Goal: Task Accomplishment & Management: Manage account settings

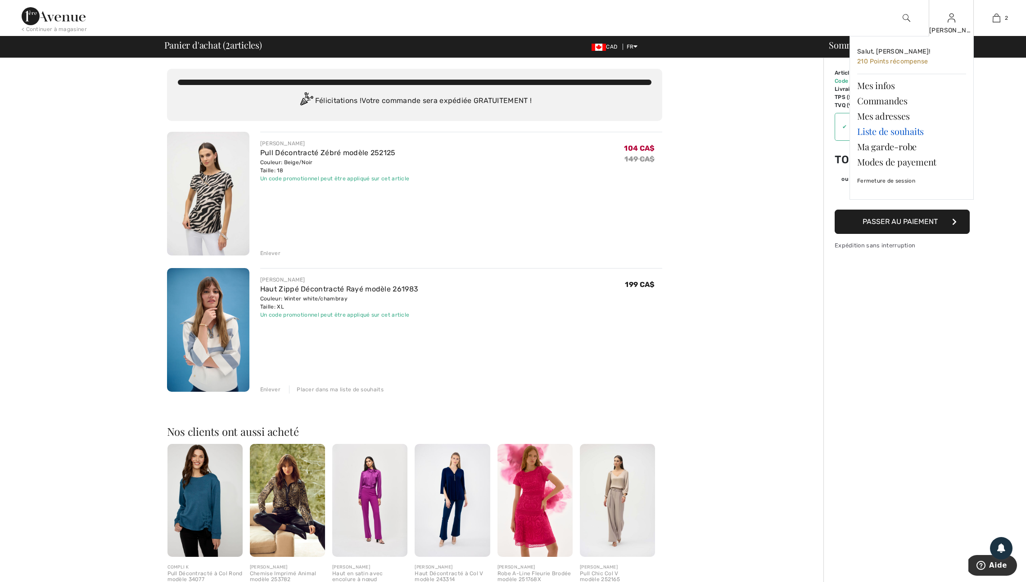
click at [906, 135] on link "Liste de souhaits" at bounding box center [911, 131] width 109 height 15
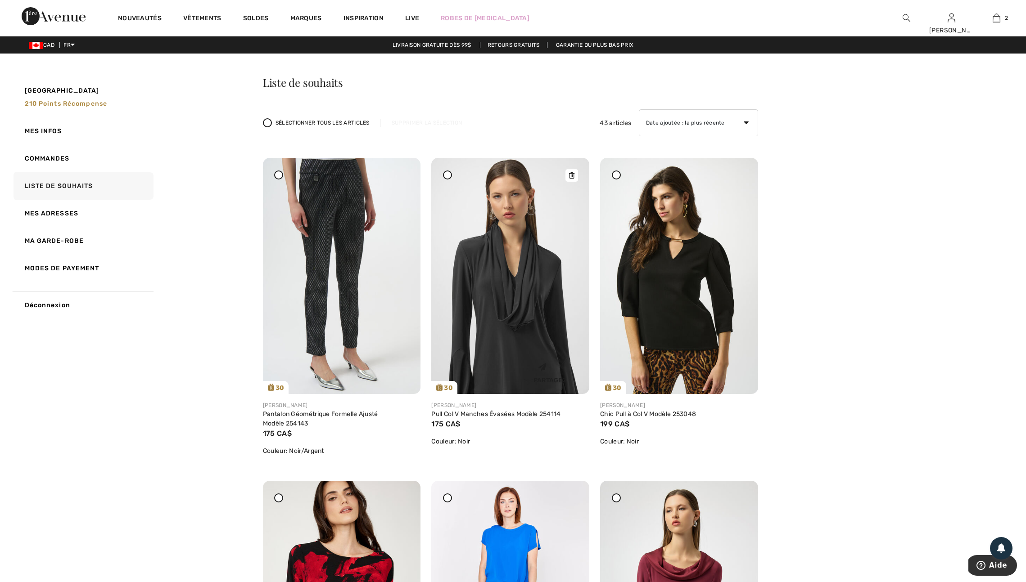
click at [567, 387] on div "Partagez" at bounding box center [550, 372] width 65 height 32
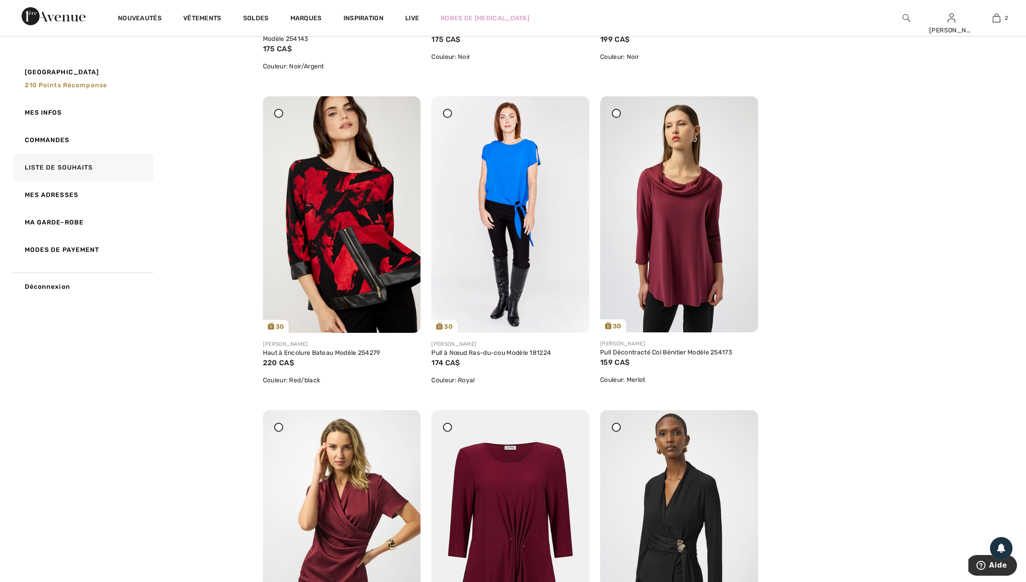
scroll to position [405, 0]
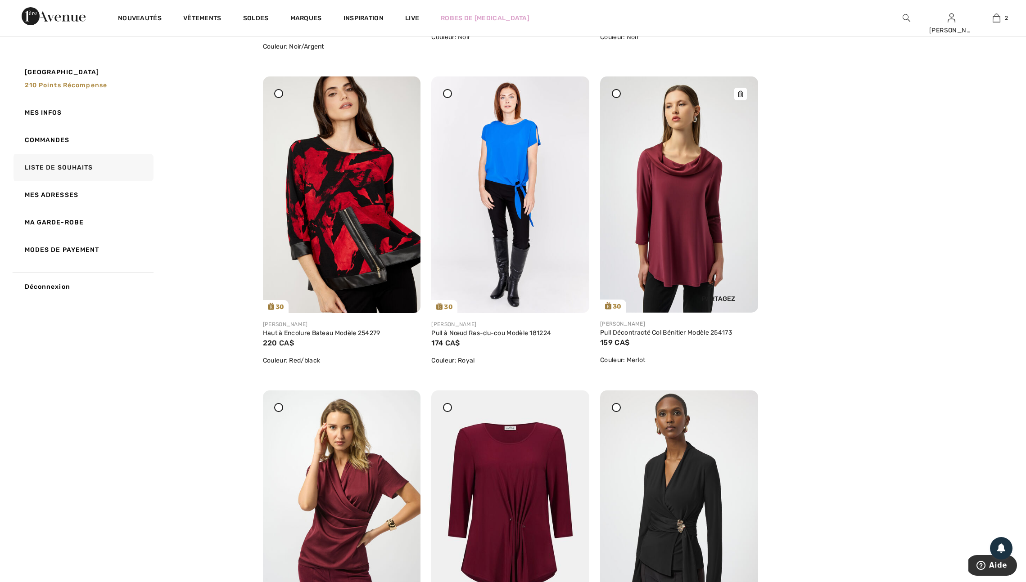
click at [641, 289] on img at bounding box center [679, 195] width 158 height 236
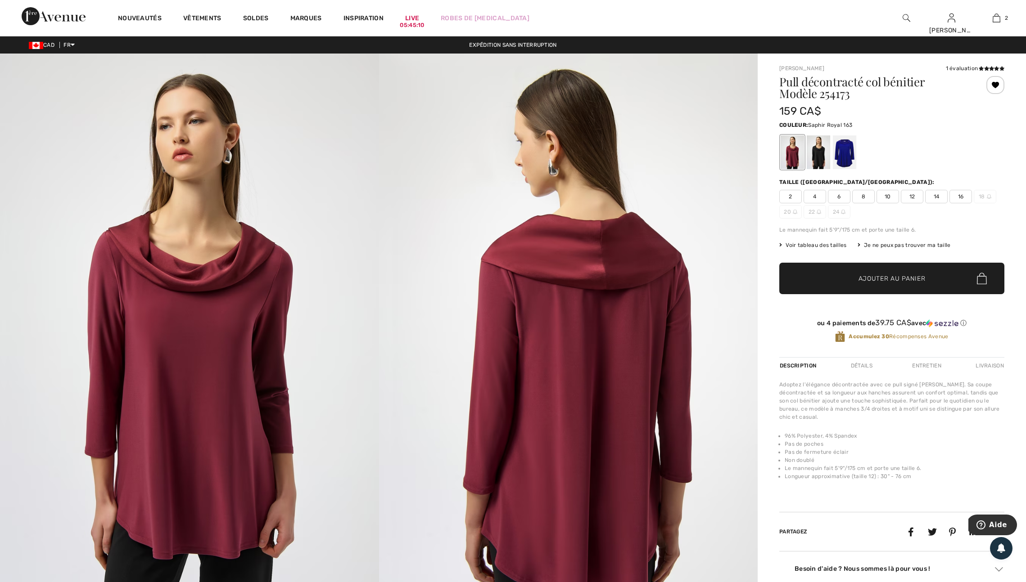
click at [855, 162] on div at bounding box center [844, 152] width 23 height 34
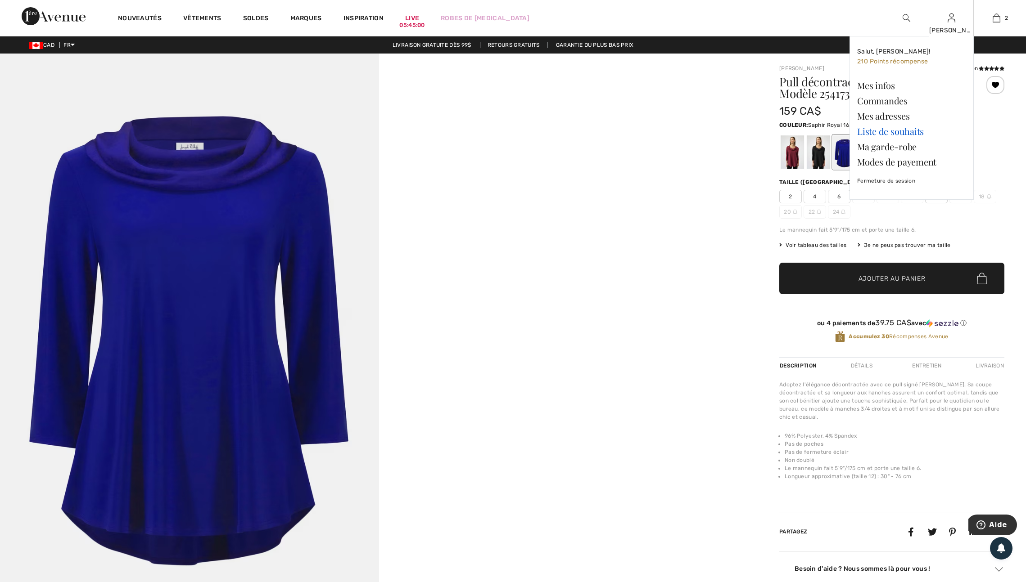
click at [898, 135] on link "Liste de souhaits" at bounding box center [911, 131] width 109 height 15
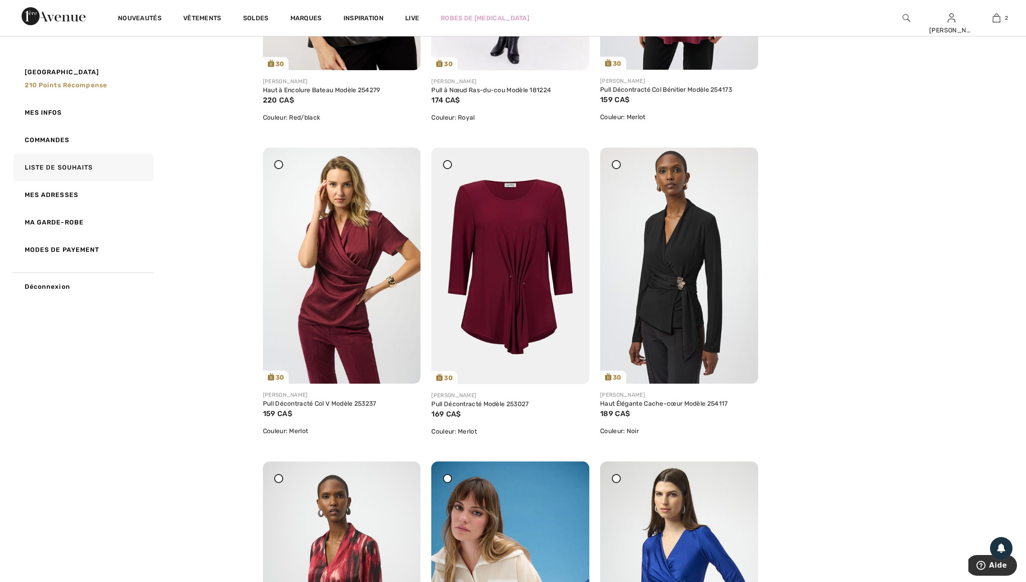
scroll to position [646, 0]
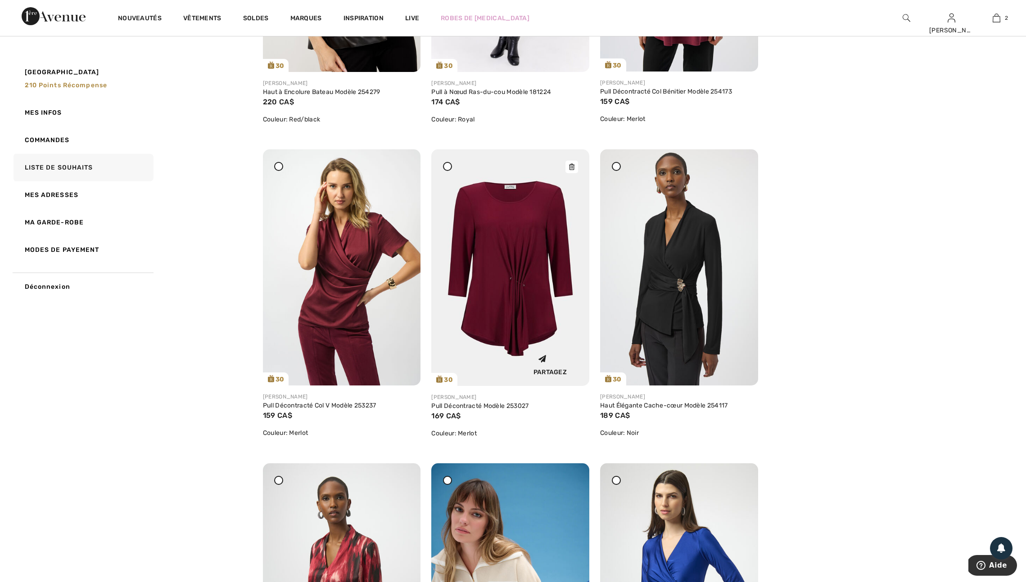
click at [506, 343] on img at bounding box center [510, 267] width 158 height 237
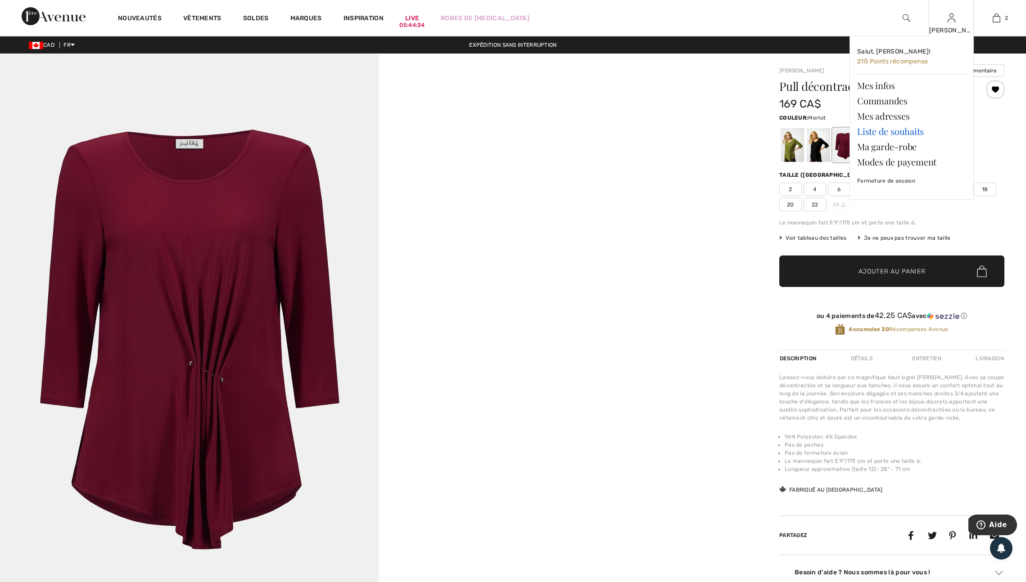
click at [905, 133] on link "Liste de souhaits" at bounding box center [911, 131] width 109 height 15
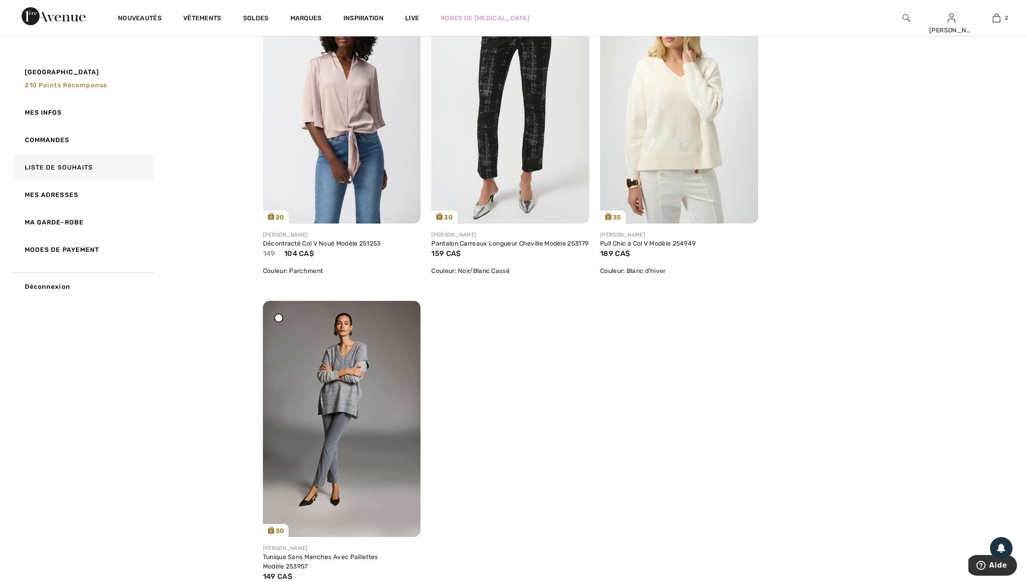
scroll to position [4283, 0]
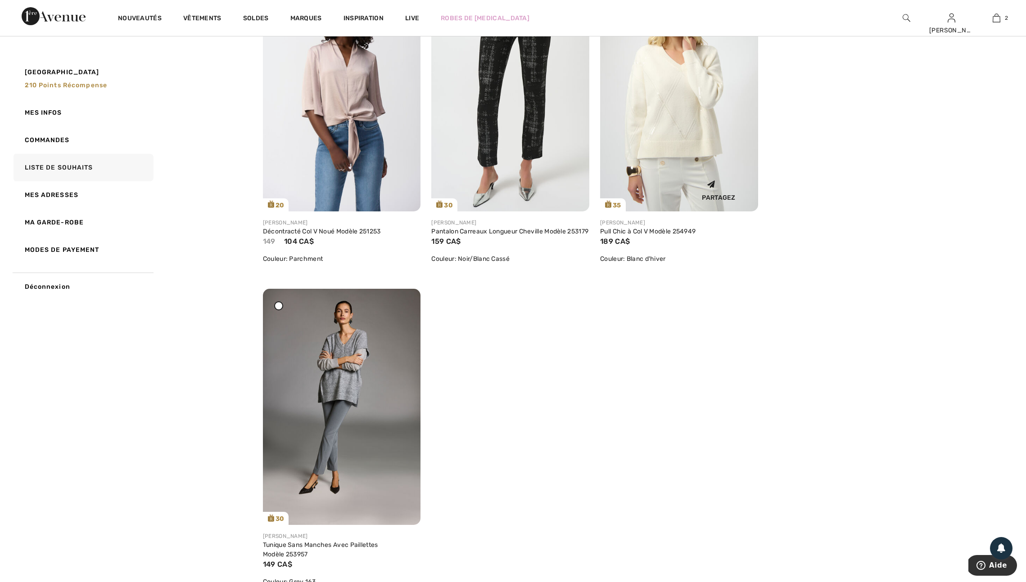
click at [671, 212] on img at bounding box center [679, 93] width 158 height 236
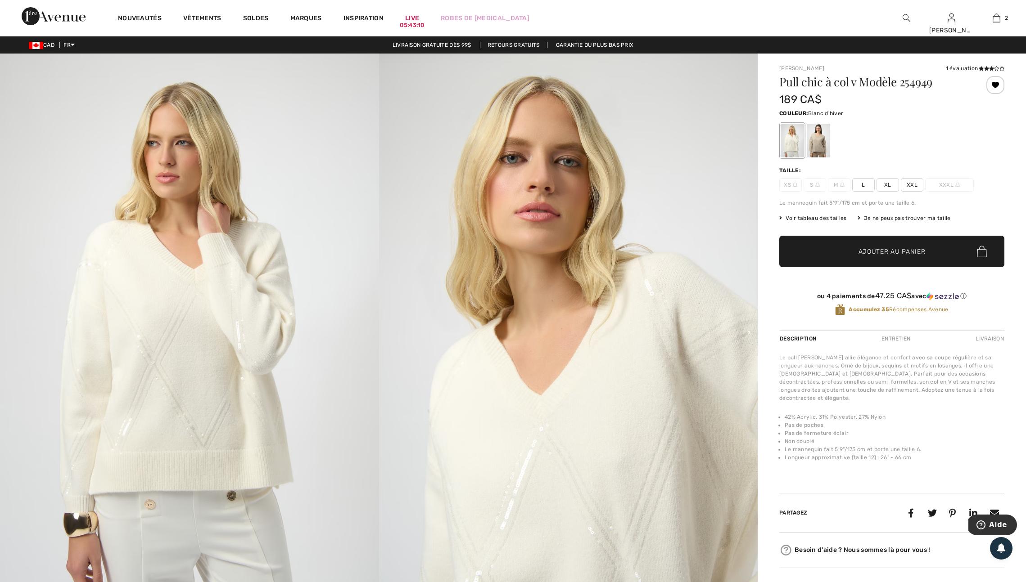
click at [429, 320] on img at bounding box center [568, 337] width 379 height 567
